Goal: Information Seeking & Learning: Learn about a topic

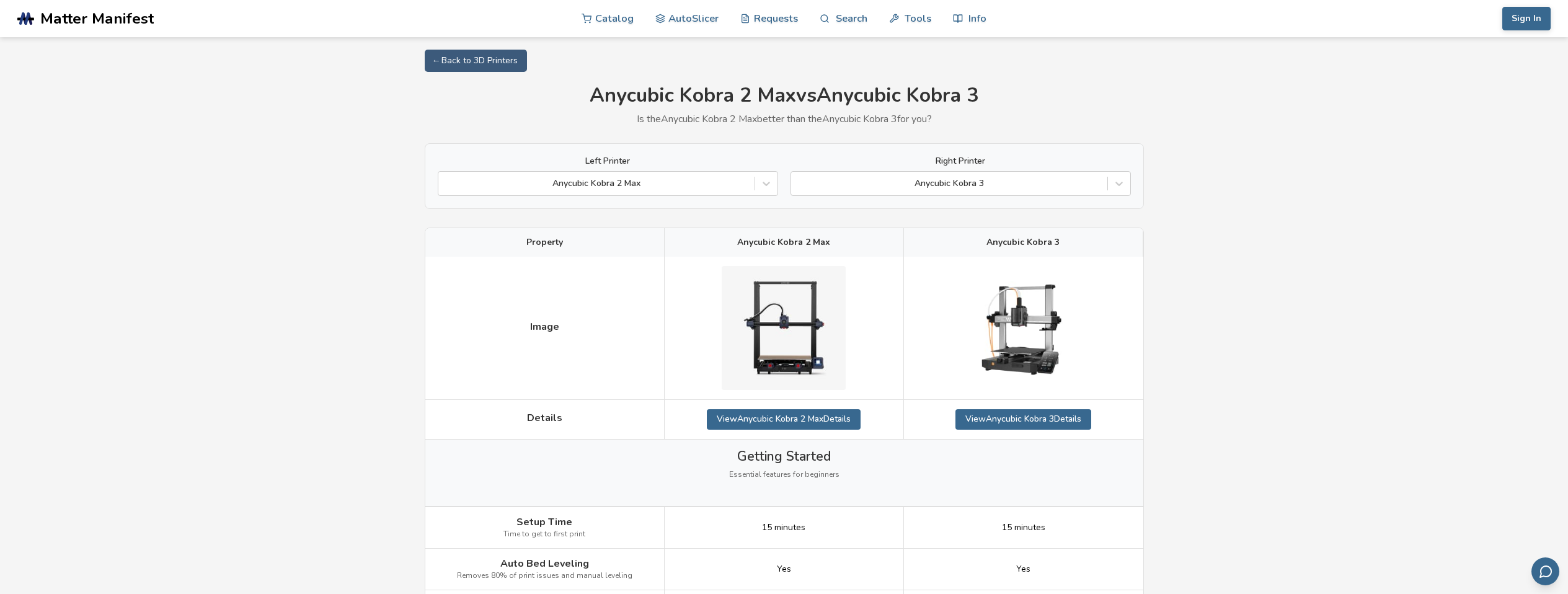
click at [762, 335] on img at bounding box center [783, 328] width 124 height 124
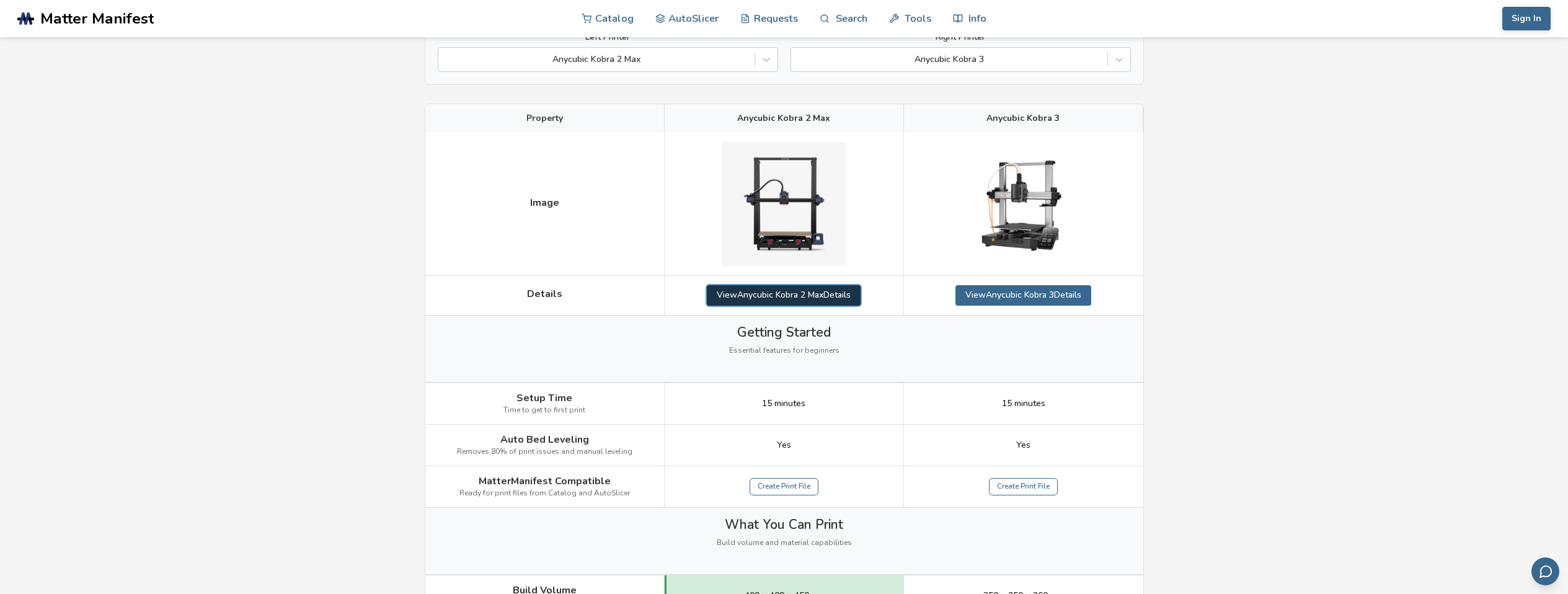
click at [798, 297] on link "View Anycubic Kobra 2 Max Details" at bounding box center [783, 295] width 154 height 20
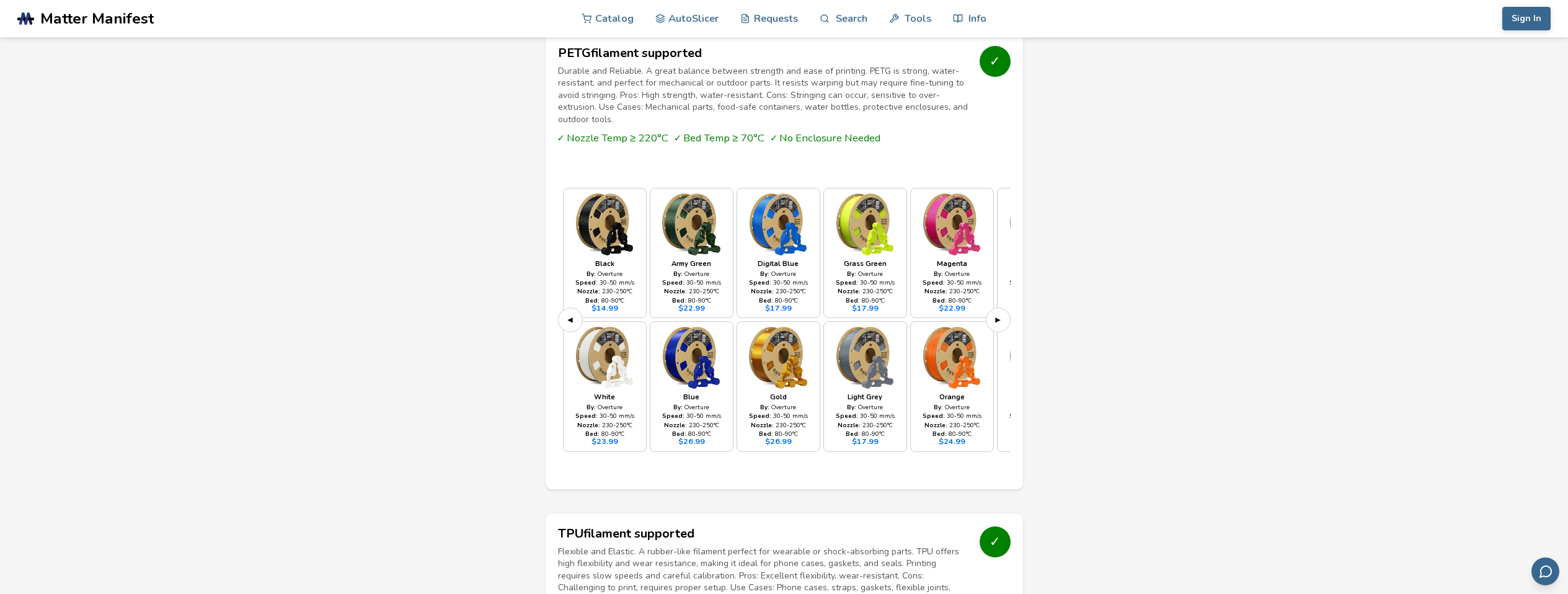
scroll to position [1365, 0]
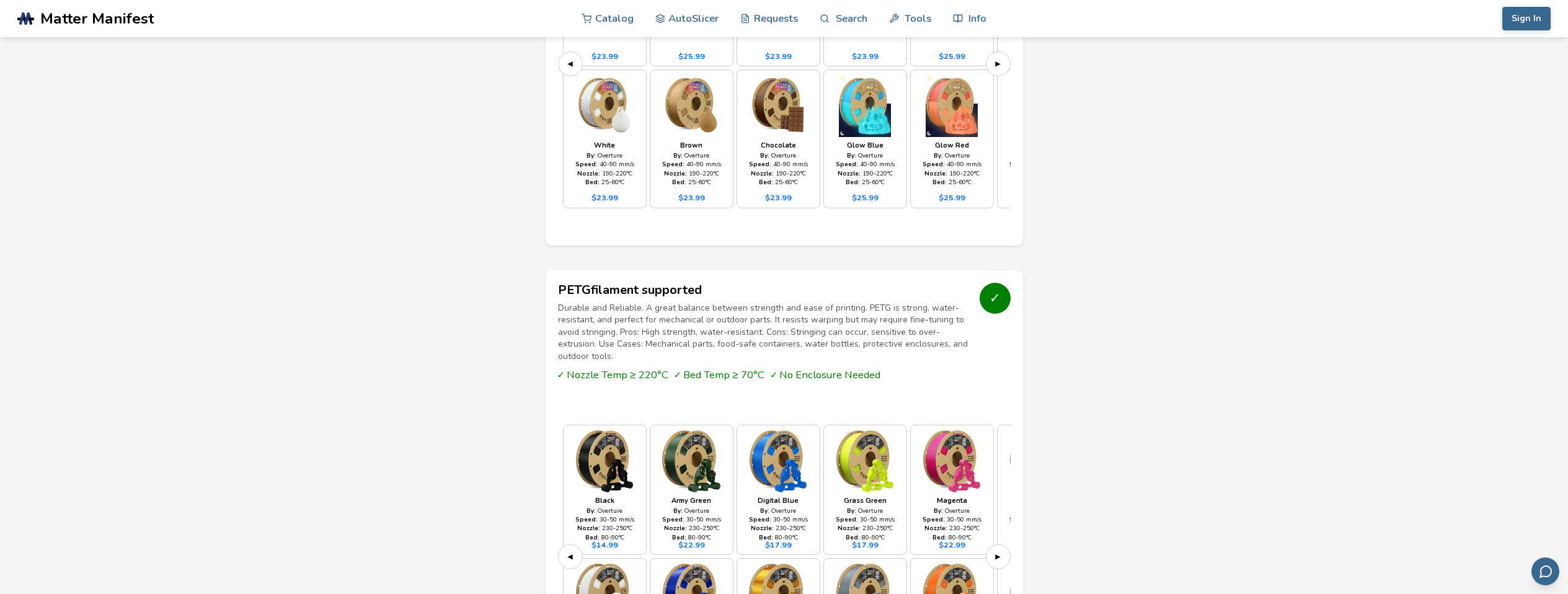
scroll to position [124, 0]
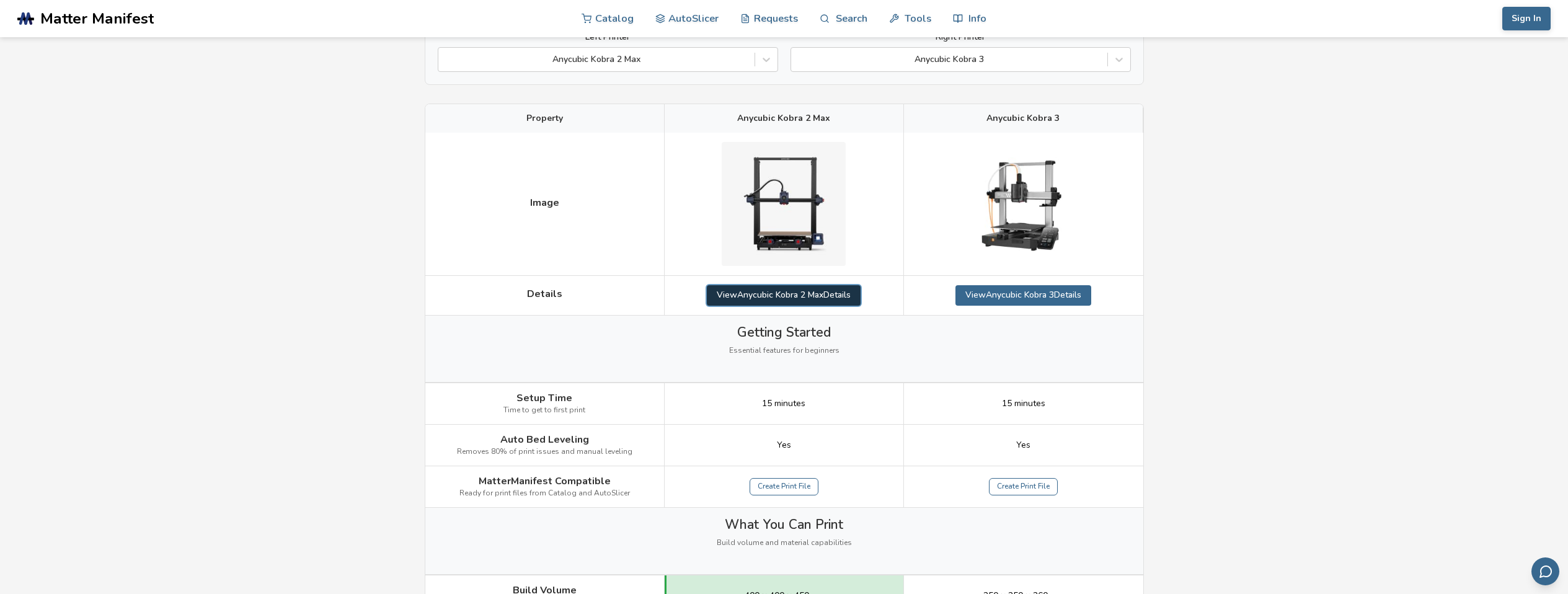
click at [800, 299] on link "View Anycubic Kobra 2 Max Details" at bounding box center [783, 295] width 154 height 20
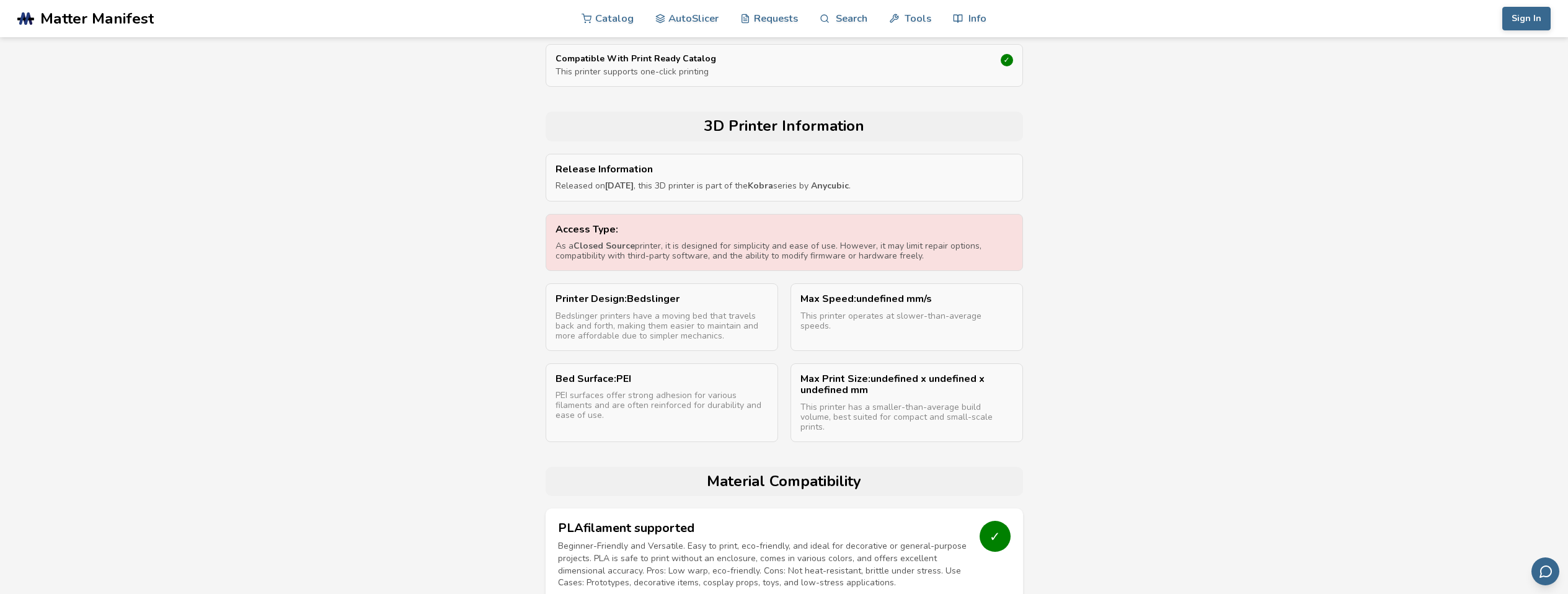
scroll to position [372, 0]
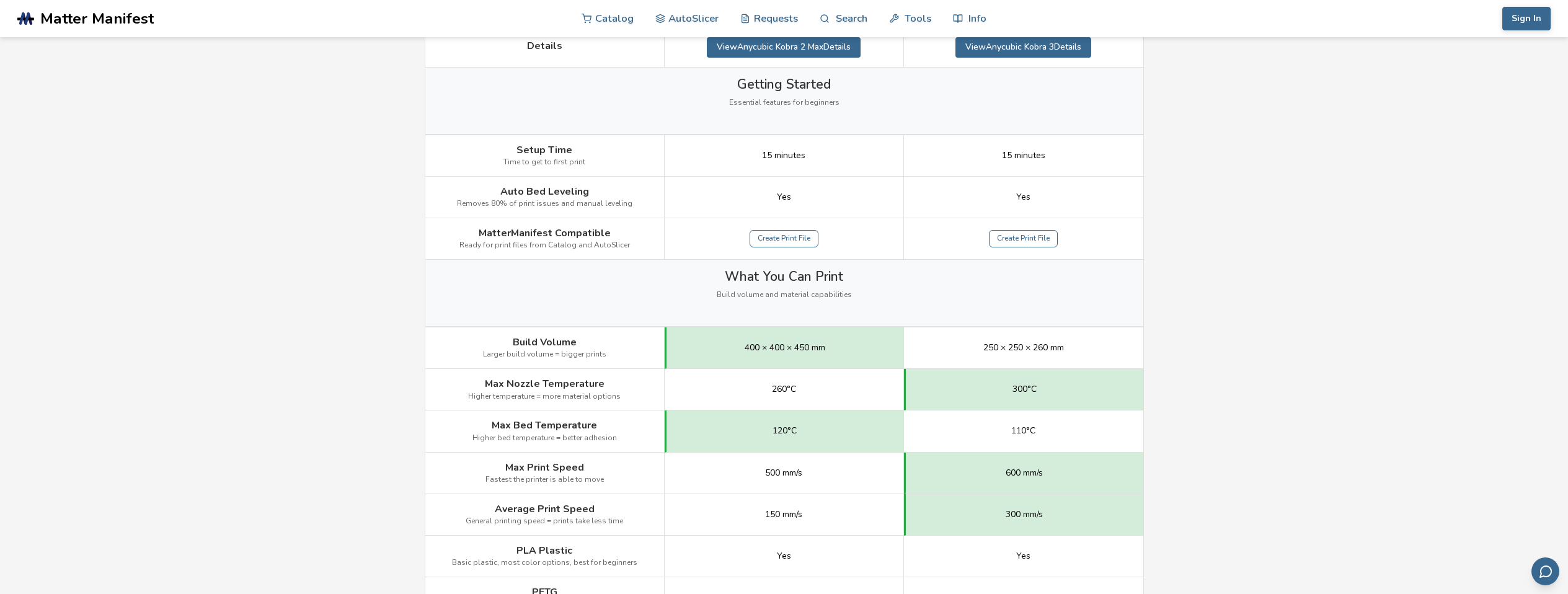
scroll to position [124, 0]
